Goal: Transaction & Acquisition: Purchase product/service

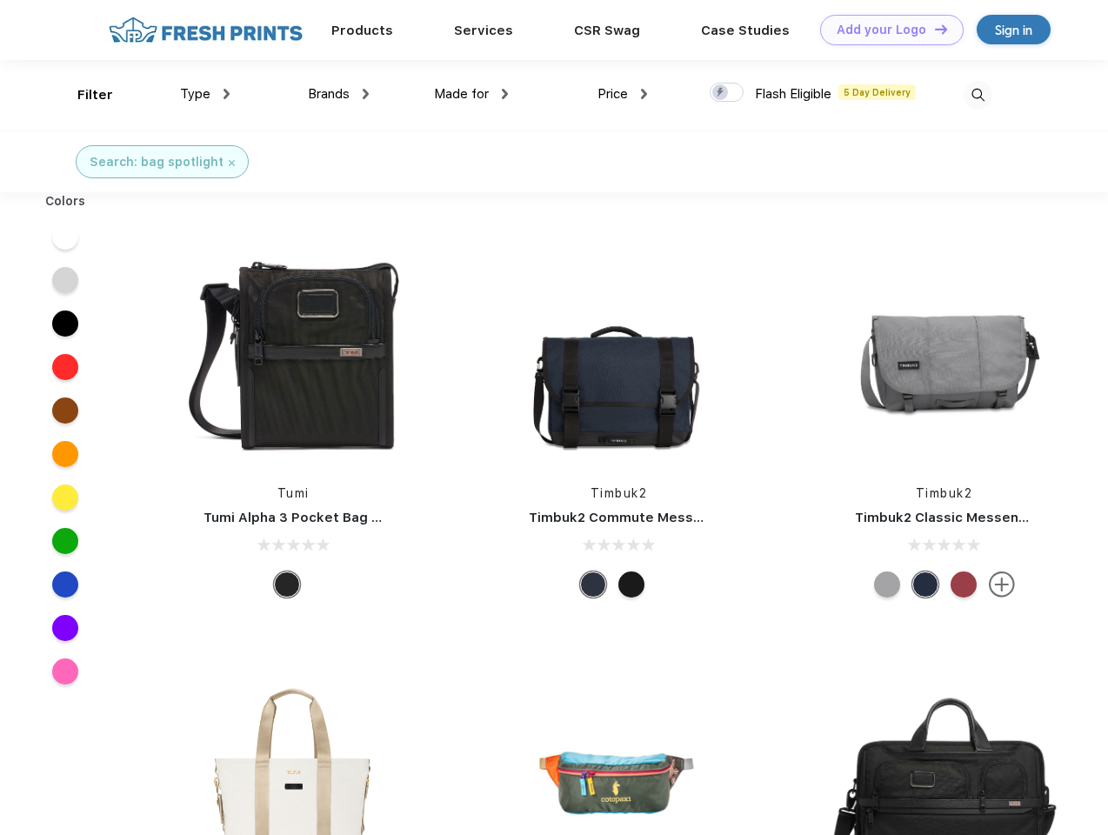
click at [885, 30] on link "Add your Logo Design Tool" at bounding box center [891, 30] width 143 height 30
click at [0, 0] on div "Design Tool" at bounding box center [0, 0] width 0 height 0
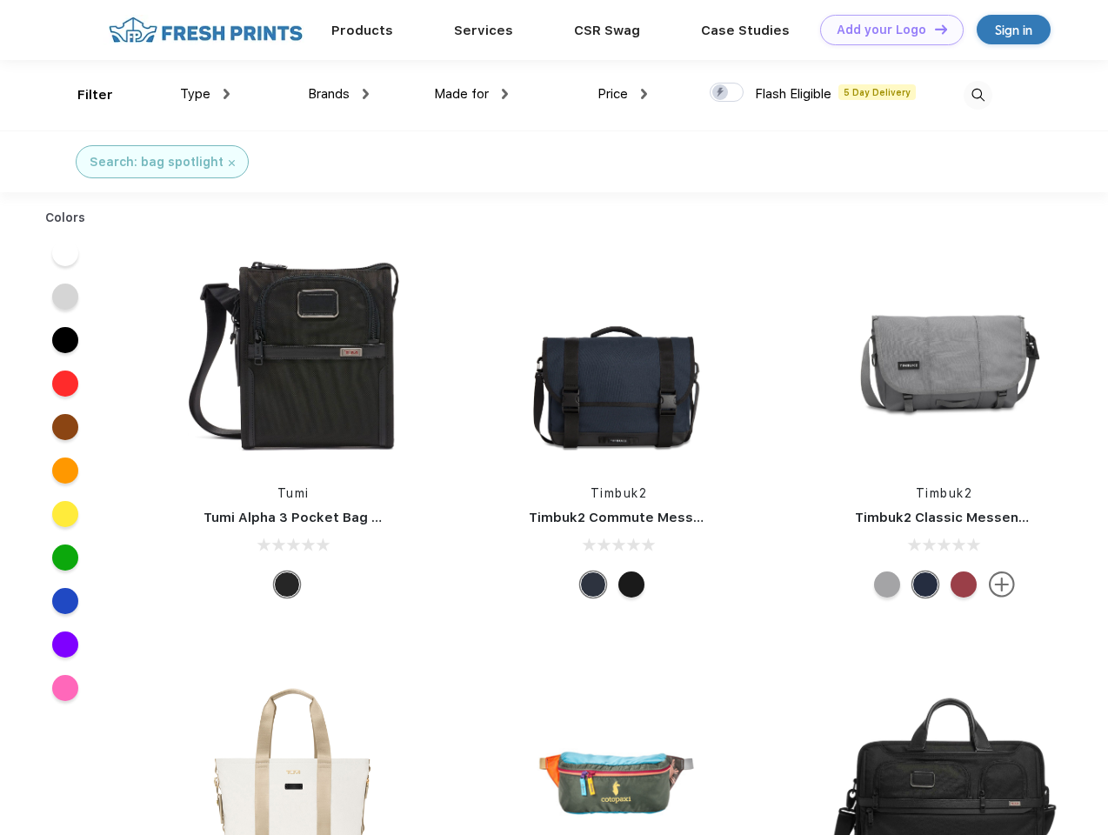
click at [933, 29] on link "Add your Logo Design Tool" at bounding box center [891, 30] width 143 height 30
click at [83, 95] on div "Filter" at bounding box center [95, 95] width 36 height 20
click at [205, 94] on span "Type" at bounding box center [195, 94] width 30 height 16
click at [338, 94] on span "Brands" at bounding box center [329, 94] width 42 height 16
click at [471, 94] on span "Made for" at bounding box center [461, 94] width 55 height 16
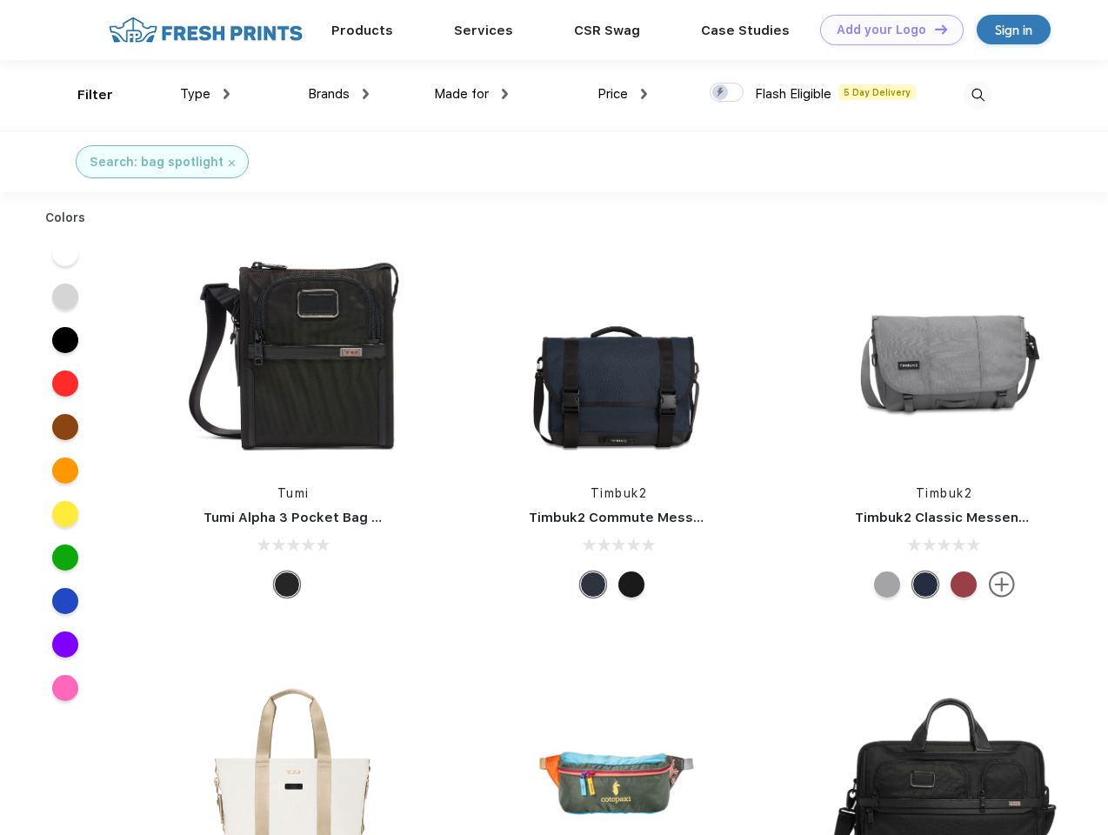
click at [623, 94] on span "Price" at bounding box center [612, 94] width 30 height 16
click at [727, 93] on div at bounding box center [727, 92] width 34 height 19
click at [721, 93] on input "checkbox" at bounding box center [715, 87] width 11 height 11
click at [977, 95] on img at bounding box center [977, 95] width 29 height 29
